Goal: Find specific page/section: Locate a particular part of the current website

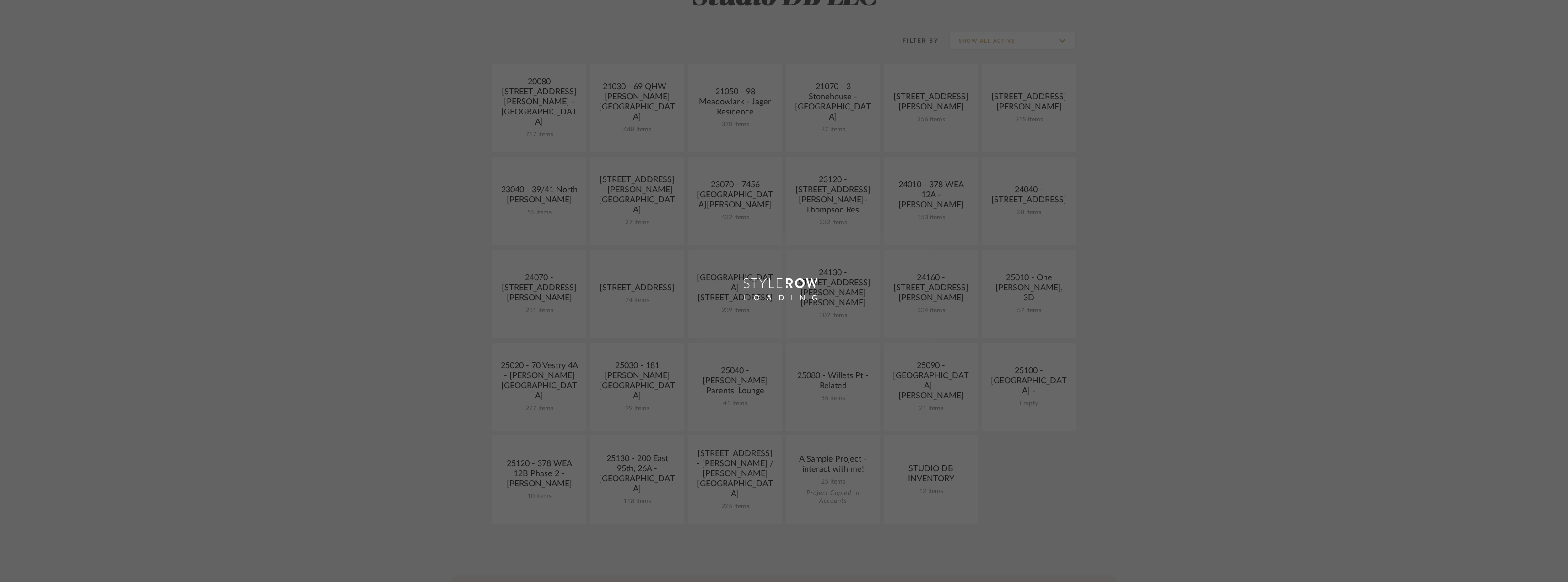
scroll to position [320, 0]
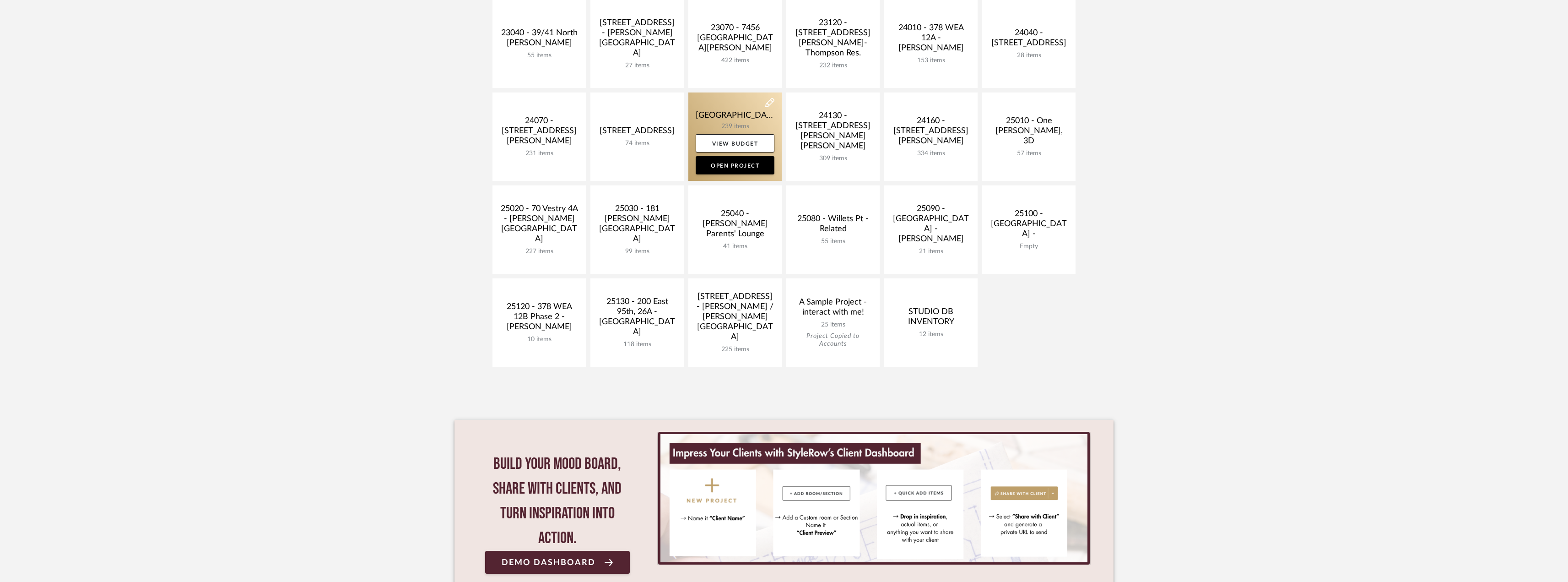
click at [733, 112] on link at bounding box center [735, 136] width 93 height 89
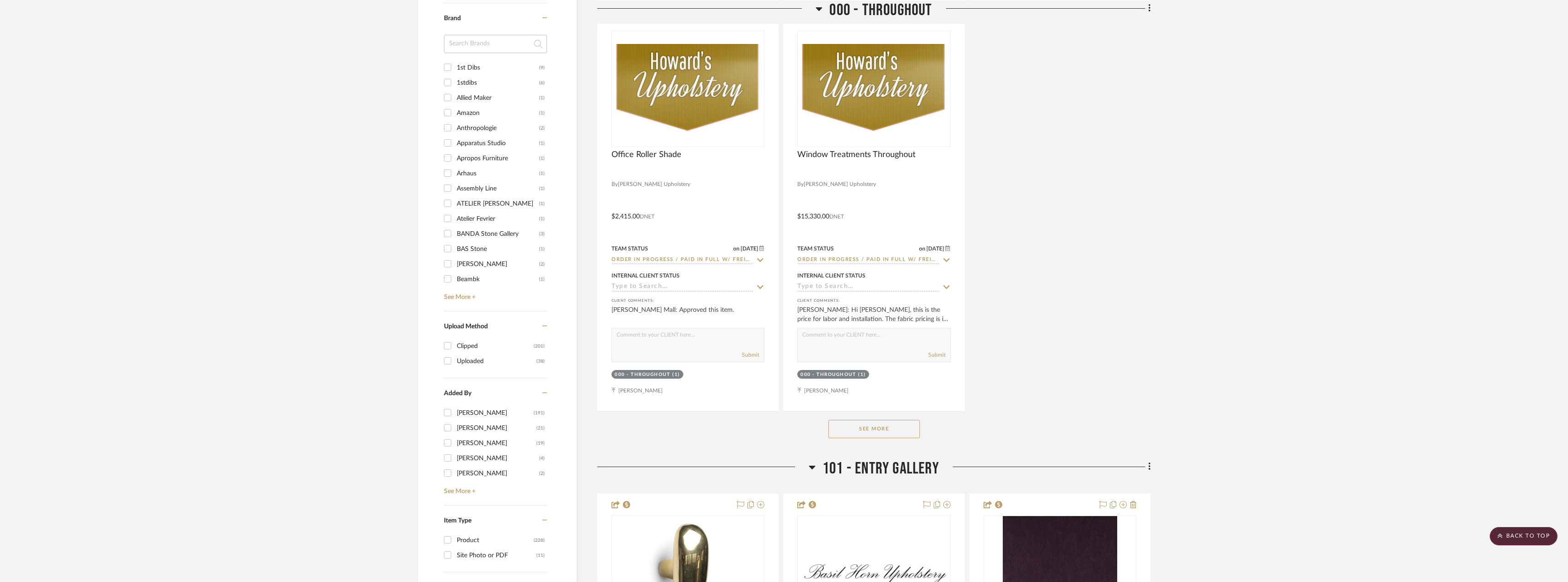
scroll to position [916, 0]
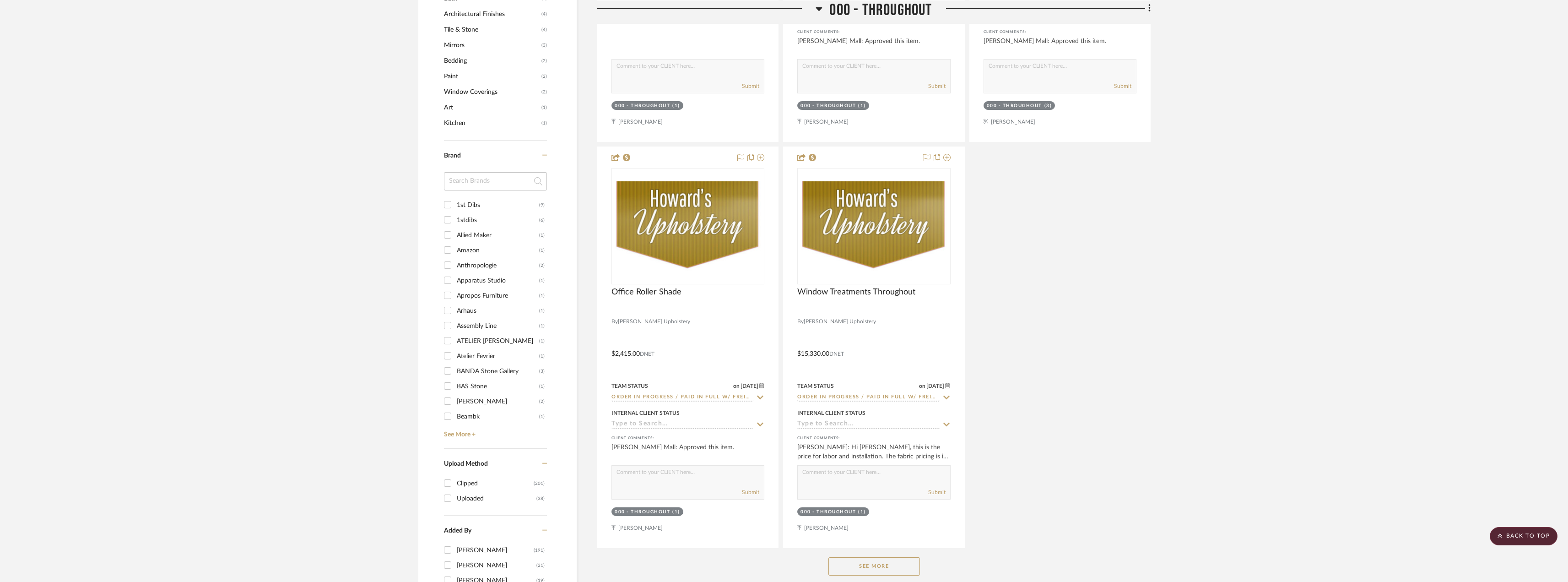
click at [454, 183] on input at bounding box center [495, 182] width 103 height 18
type input "we"
click at [453, 205] on input "West Elm (7)" at bounding box center [447, 205] width 15 height 15
checkbox input "true"
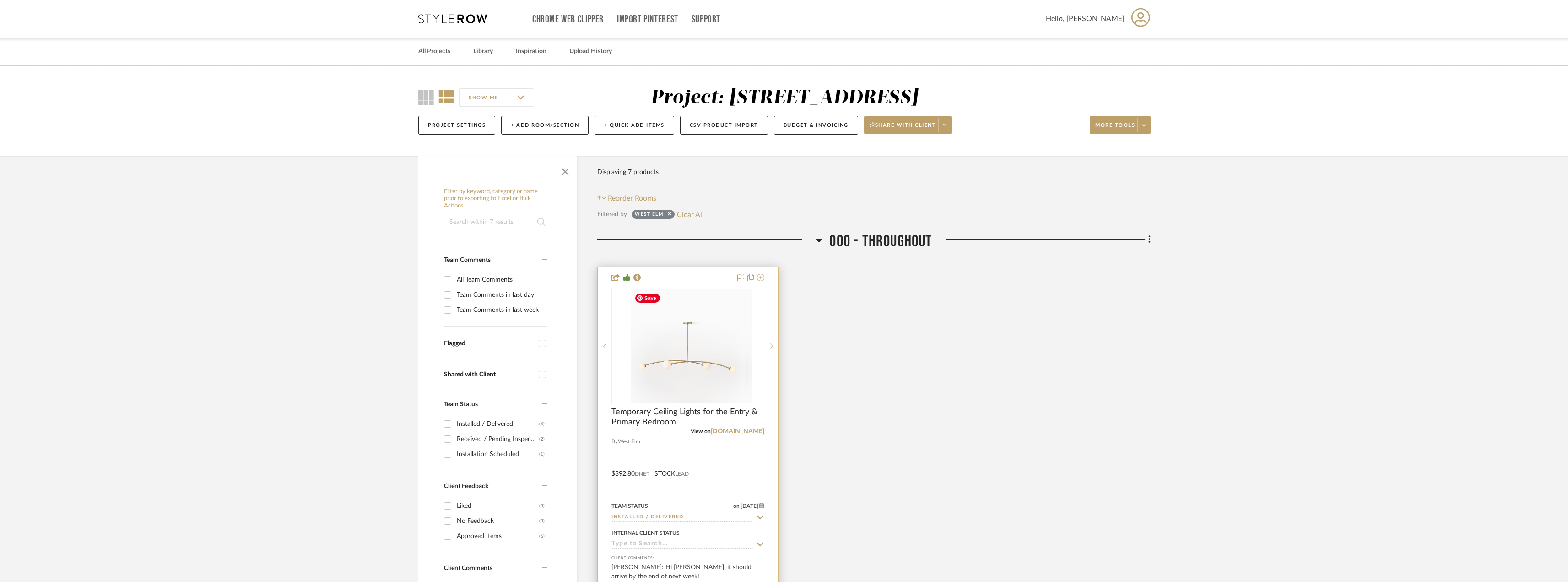
click at [740, 436] on div at bounding box center [687, 467] width 180 height 400
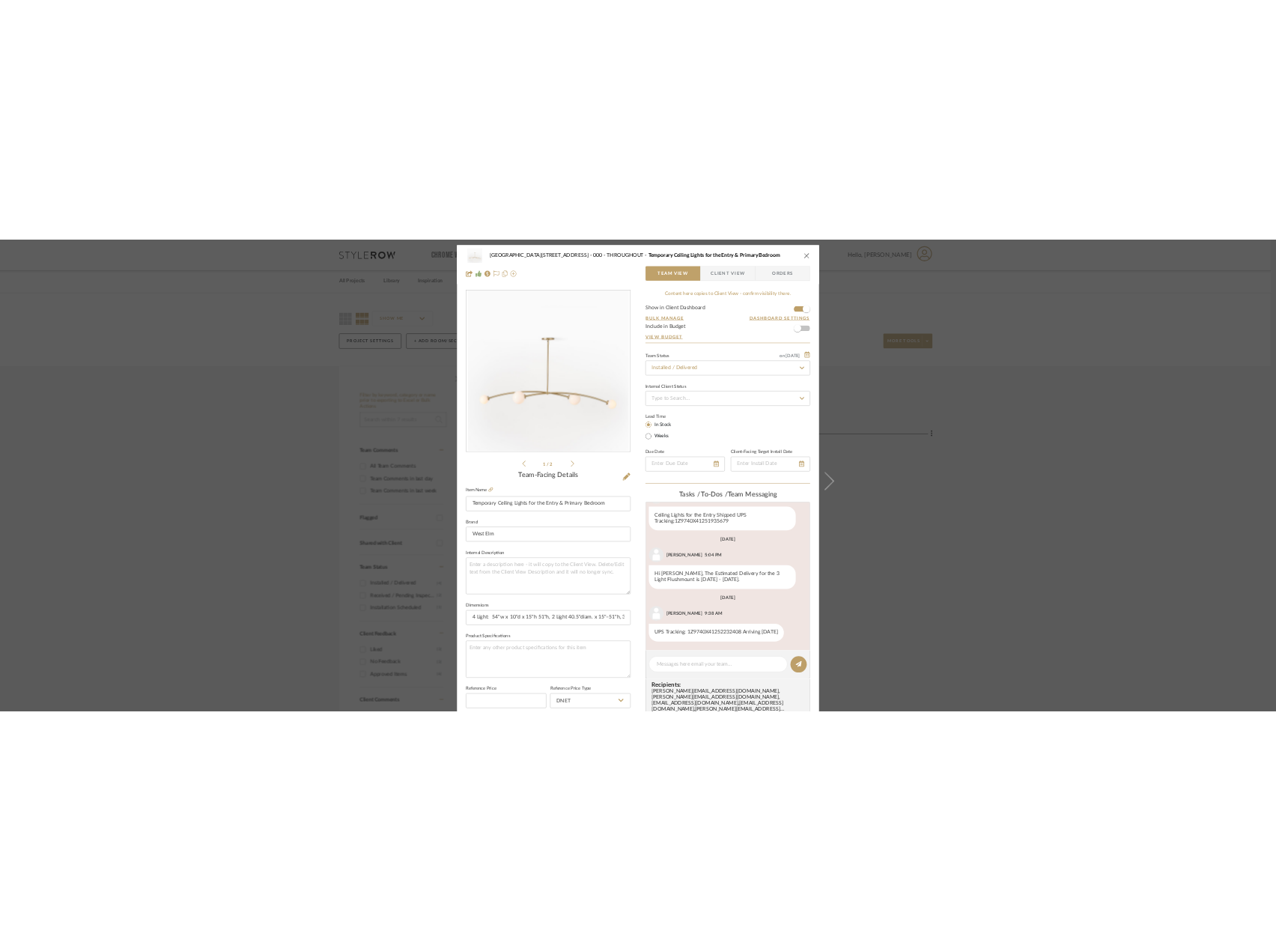
scroll to position [733, 0]
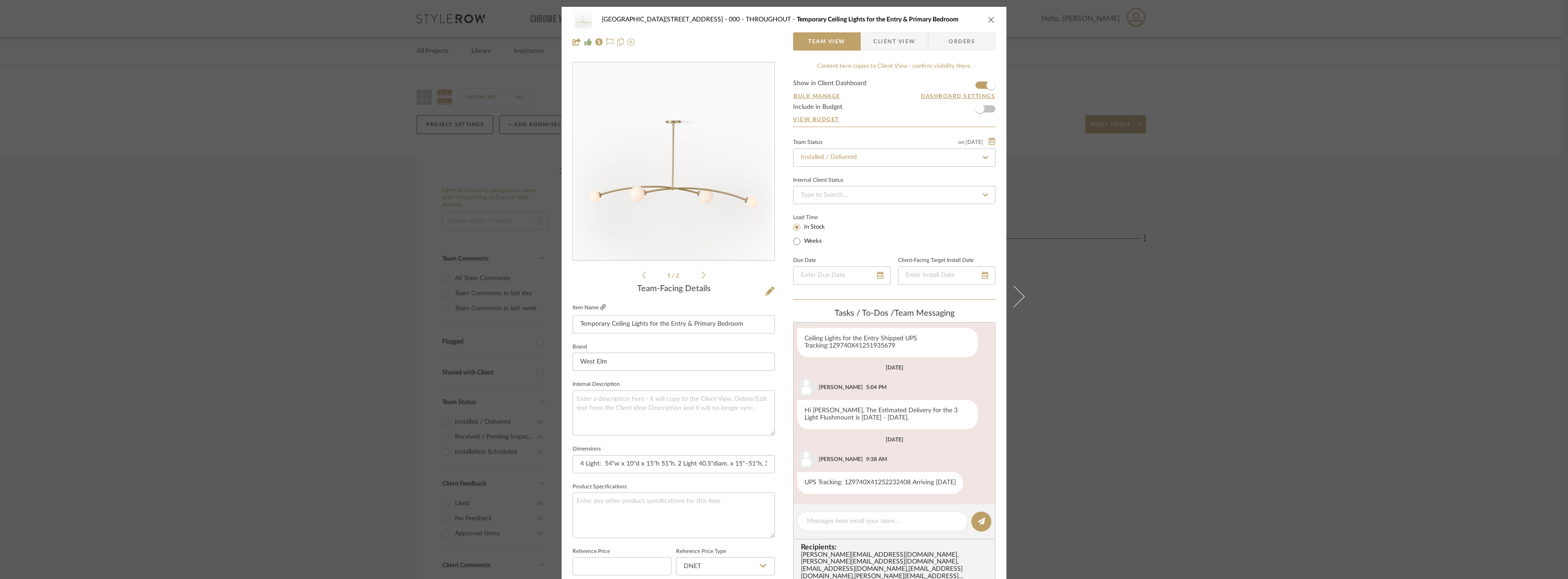
click at [602, 307] on icon at bounding box center [603, 307] width 5 height 5
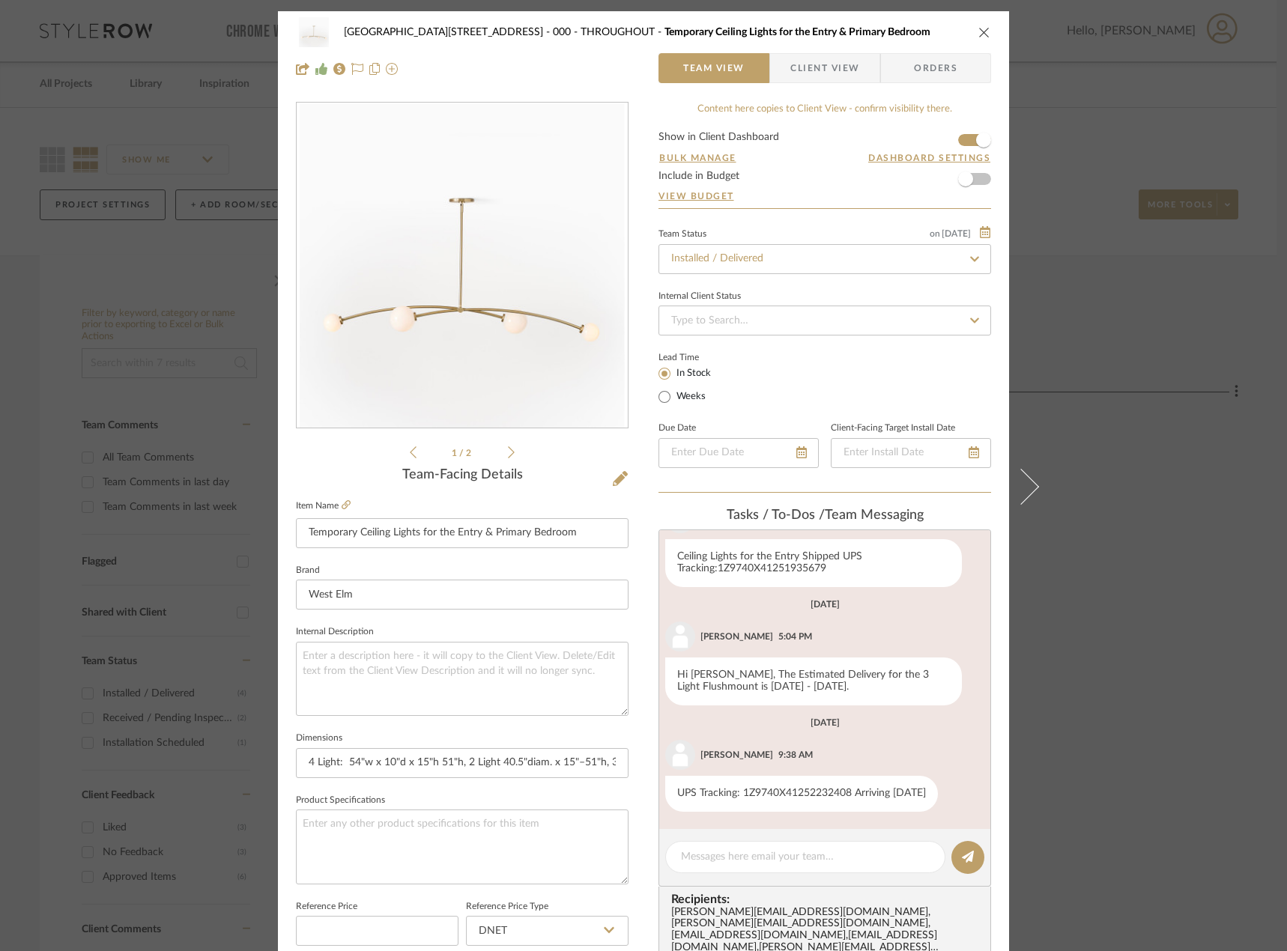
click at [1128, 357] on div "[GEOGRAPHIC_DATA][STREET_ADDRESS] - Mall 000 - THROUGHOUT Temporary Ceiling Lig…" at bounding box center [643, 475] width 1287 height 951
